Goal: Information Seeking & Learning: Learn about a topic

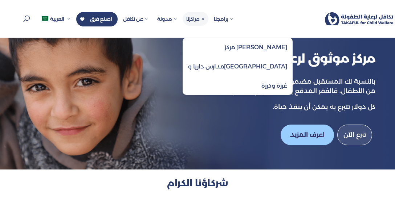
click at [200, 19] on span "مراكزنا" at bounding box center [195, 19] width 19 height 7
click at [222, 65] on span "مدارس داريا و[GEOGRAPHIC_DATA]" at bounding box center [237, 66] width 99 height 7
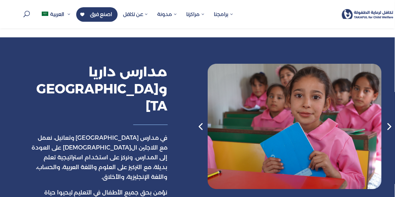
scroll to position [555, 0]
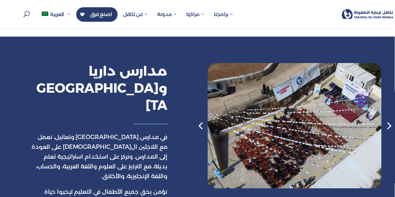
click at [388, 119] on div "Next slide" at bounding box center [388, 126] width 15 height 15
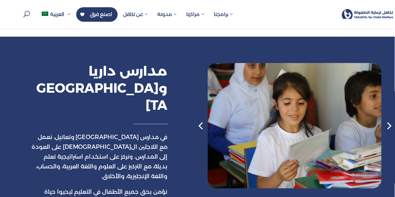
click at [388, 119] on div "Next slide" at bounding box center [388, 126] width 15 height 15
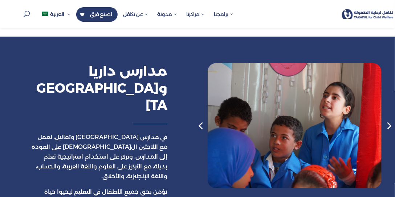
click at [388, 119] on div "Next slide" at bounding box center [388, 126] width 15 height 15
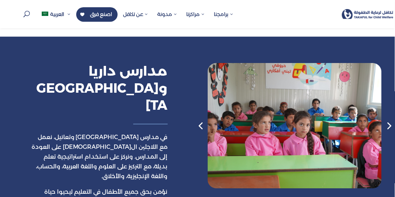
click at [388, 119] on div "Next slide" at bounding box center [388, 126] width 15 height 15
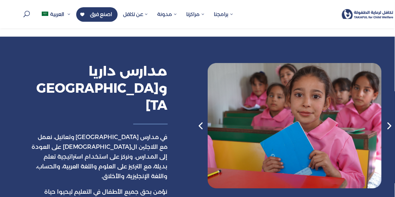
click at [388, 119] on div "Next slide" at bounding box center [388, 126] width 15 height 15
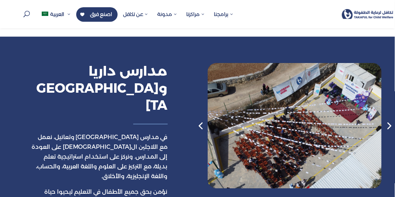
click at [389, 119] on div "Next slide" at bounding box center [388, 126] width 15 height 15
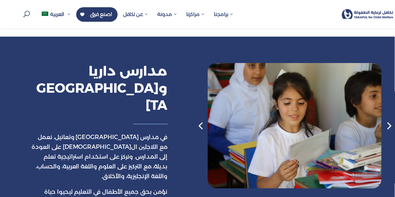
click at [389, 119] on div "Next slide" at bounding box center [388, 126] width 15 height 15
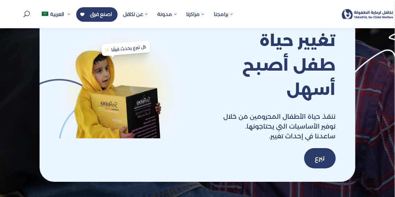
scroll to position [1173, 0]
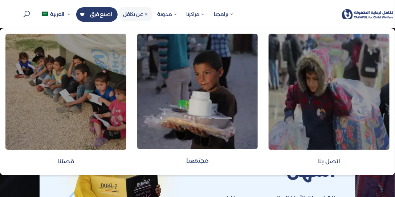
click at [140, 16] on span "عن تكافل" at bounding box center [135, 14] width 25 height 7
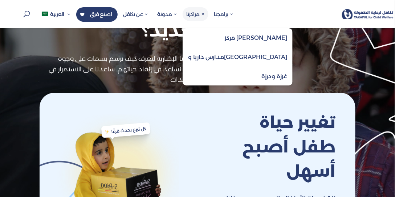
click at [233, 54] on span "مدارس داريا و[GEOGRAPHIC_DATA]" at bounding box center [237, 57] width 99 height 7
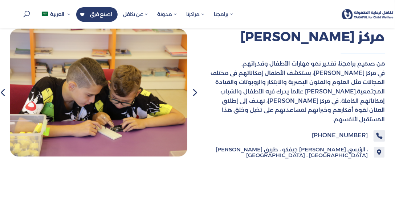
scroll to position [343, 0]
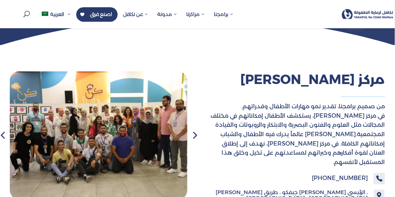
click at [194, 130] on div "Next slide" at bounding box center [194, 135] width 15 height 15
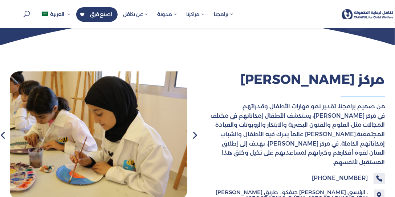
click at [194, 130] on div "Next slide" at bounding box center [194, 135] width 15 height 15
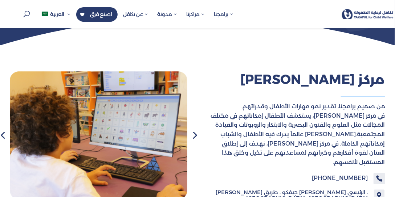
click at [194, 130] on div "Next slide" at bounding box center [194, 135] width 15 height 15
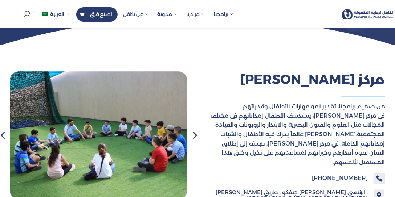
click at [194, 130] on div "Next slide" at bounding box center [194, 135] width 15 height 15
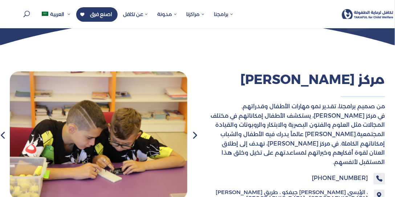
click at [194, 130] on div "Next slide" at bounding box center [194, 135] width 15 height 15
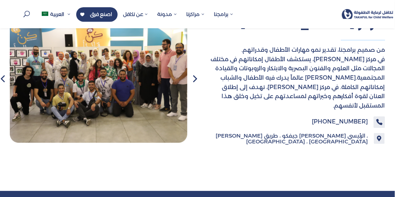
scroll to position [553, 0]
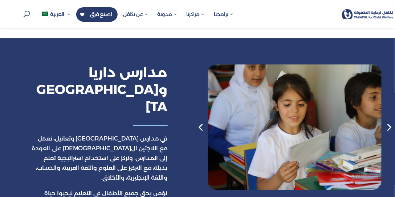
click at [387, 120] on div "Next slide" at bounding box center [388, 127] width 15 height 15
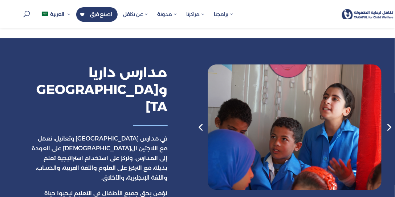
click at [387, 120] on div "Next slide" at bounding box center [388, 127] width 15 height 15
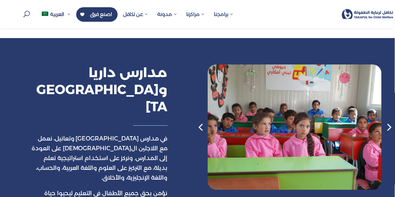
click at [388, 120] on div "Next slide" at bounding box center [388, 127] width 15 height 15
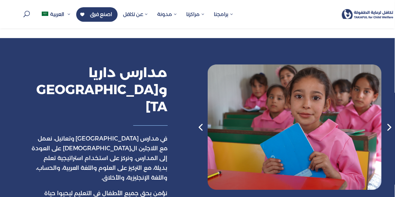
click at [388, 120] on div "Next slide" at bounding box center [388, 127] width 15 height 15
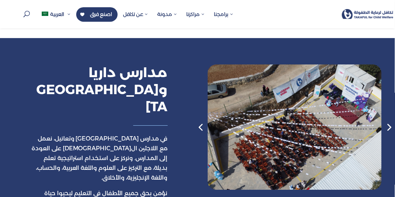
click at [388, 120] on div "Next slide" at bounding box center [388, 127] width 15 height 15
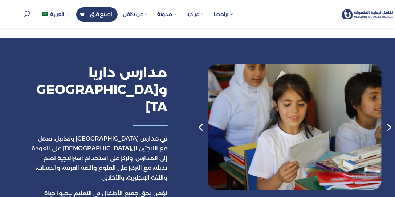
click at [388, 120] on div "Next slide" at bounding box center [388, 127] width 15 height 15
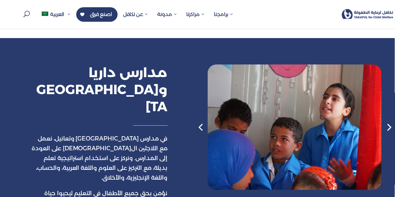
click at [388, 120] on div "Next slide" at bounding box center [388, 127] width 15 height 15
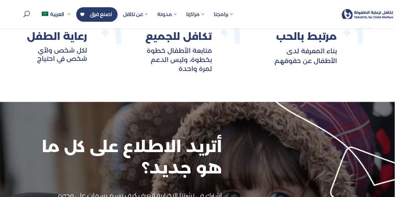
scroll to position [968, 0]
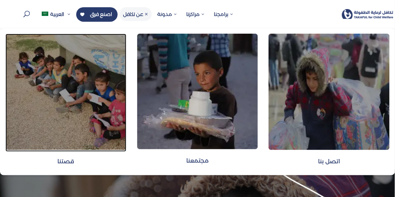
click at [69, 62] on img at bounding box center [65, 92] width 121 height 117
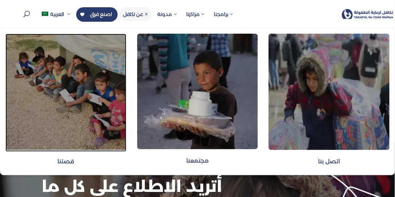
click at [52, 98] on img at bounding box center [65, 92] width 121 height 117
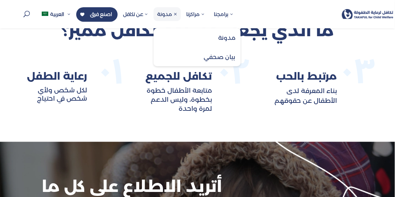
click at [168, 19] on span "مدونة" at bounding box center [167, 14] width 27 height 14
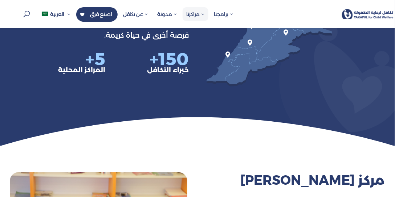
scroll to position [249, 0]
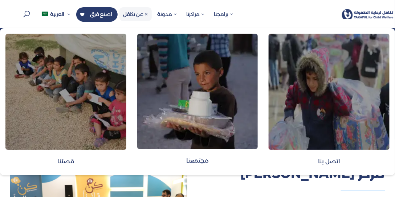
click at [143, 15] on span "عن تكافل" at bounding box center [135, 14] width 25 height 7
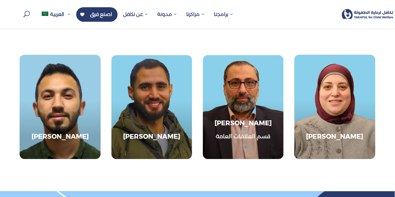
scroll to position [1154, 0]
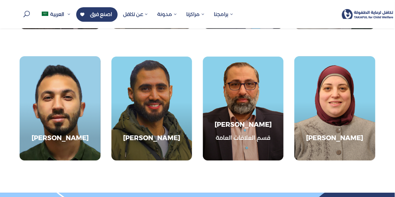
click at [237, 77] on div "[PERSON_NAME] قسم العلاقات العامة" at bounding box center [243, 97] width 81 height 123
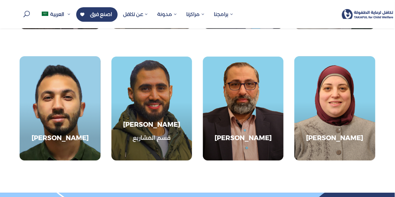
click at [161, 88] on div "[PERSON_NAME] [PERSON_NAME] قسم المشاريع" at bounding box center [151, 108] width 81 height 123
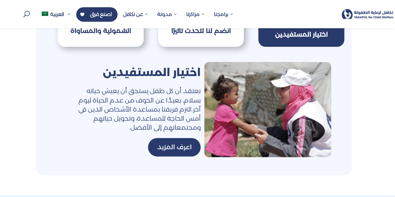
scroll to position [408, 0]
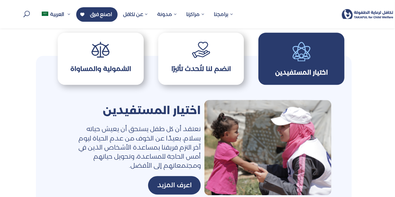
click at [201, 77] on div "انضم لنا لتُحدث تأثيرًا" at bounding box center [201, 59] width 86 height 53
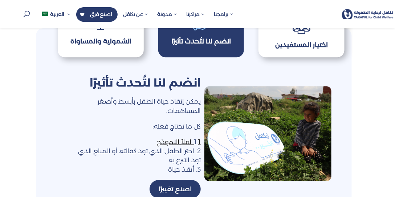
scroll to position [436, 0]
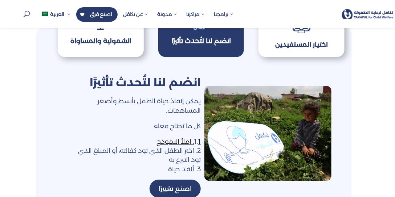
click at [119, 39] on div "الشمولية والمساواة" at bounding box center [101, 41] width 68 height 10
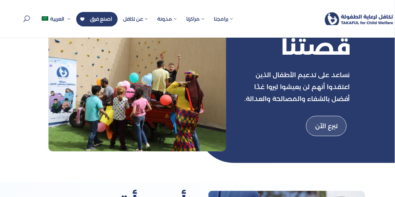
scroll to position [0, 0]
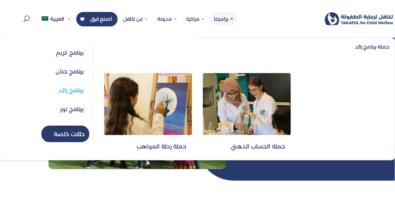
click at [244, 146] on span "حملة الحساب الذهني" at bounding box center [257, 146] width 55 height 7
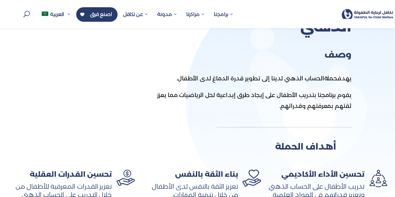
scroll to position [193, 0]
